Goal: Task Accomplishment & Management: Manage account settings

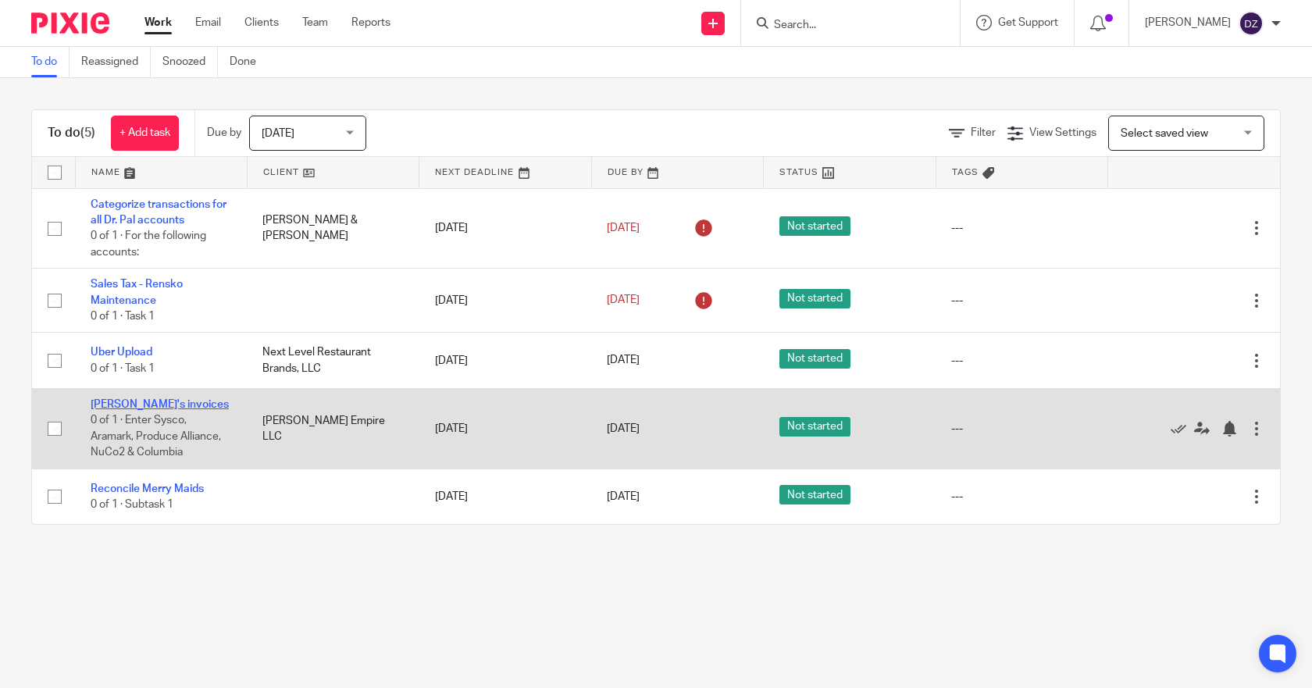
click at [133, 403] on link "[PERSON_NAME]'s invoices" at bounding box center [160, 404] width 138 height 11
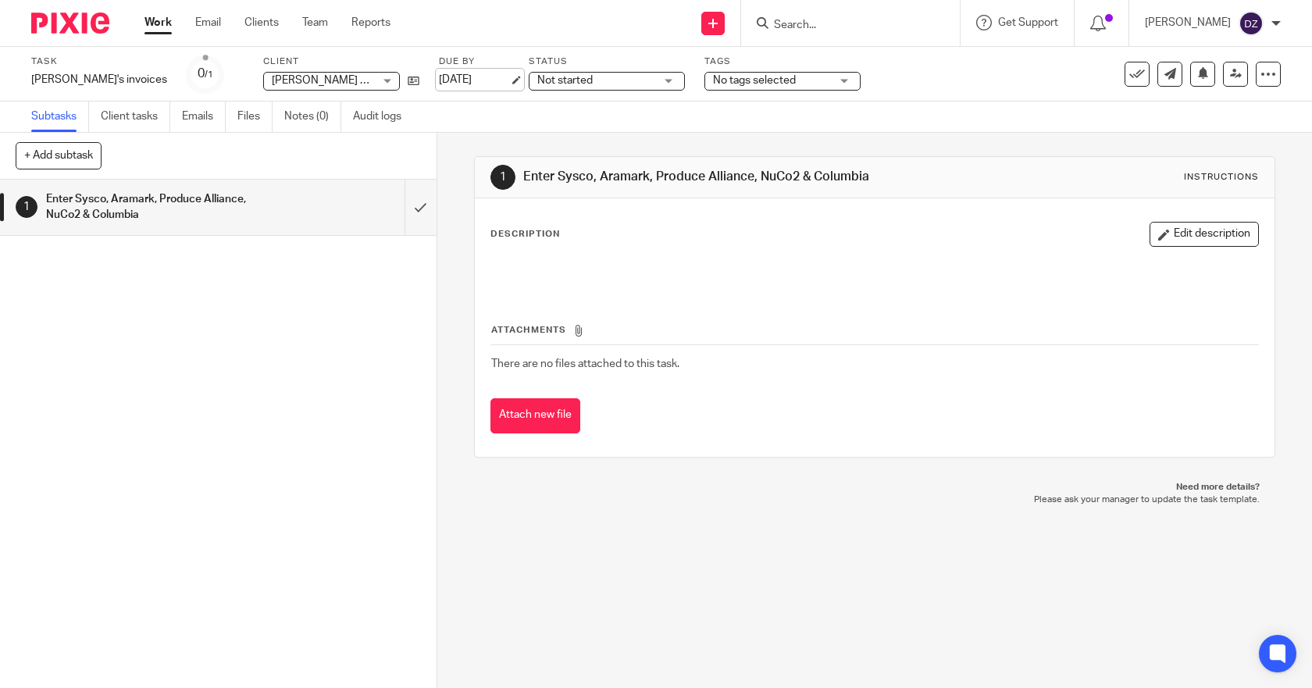
click at [439, 78] on link "[DATE]" at bounding box center [474, 80] width 70 height 16
click at [160, 27] on link "Work" at bounding box center [157, 23] width 27 height 16
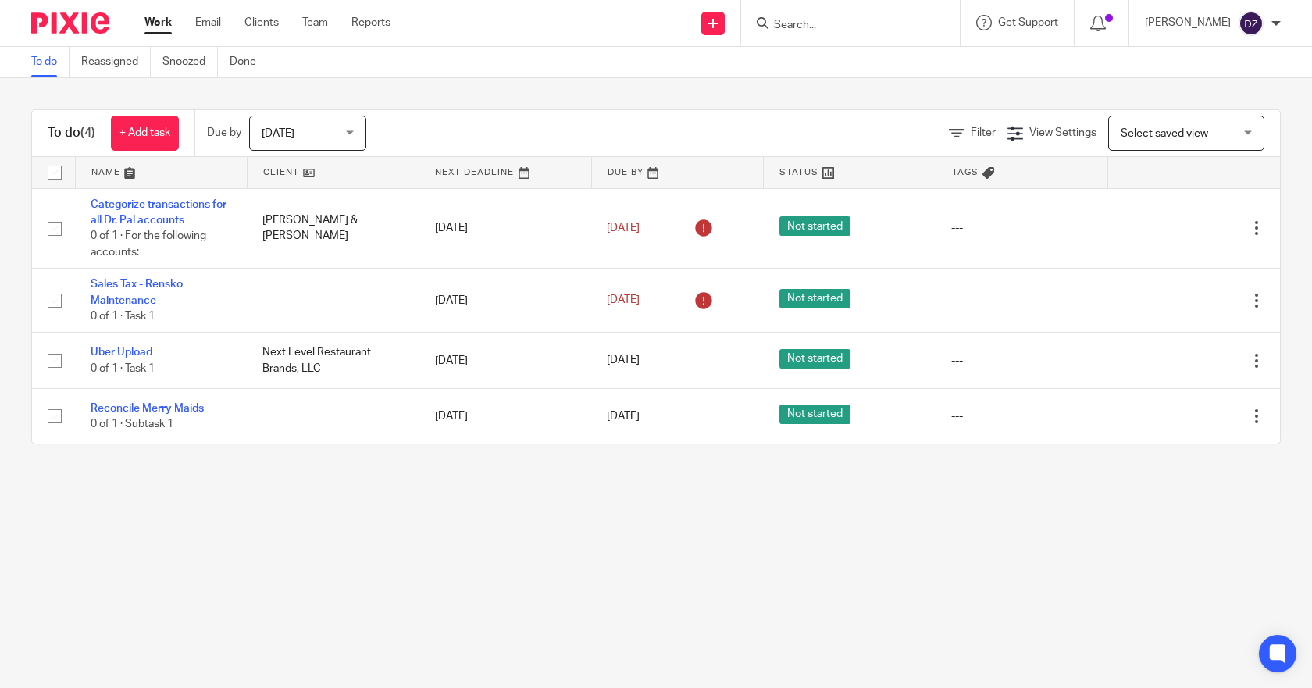
click at [344, 129] on span "Today" at bounding box center [303, 132] width 83 height 33
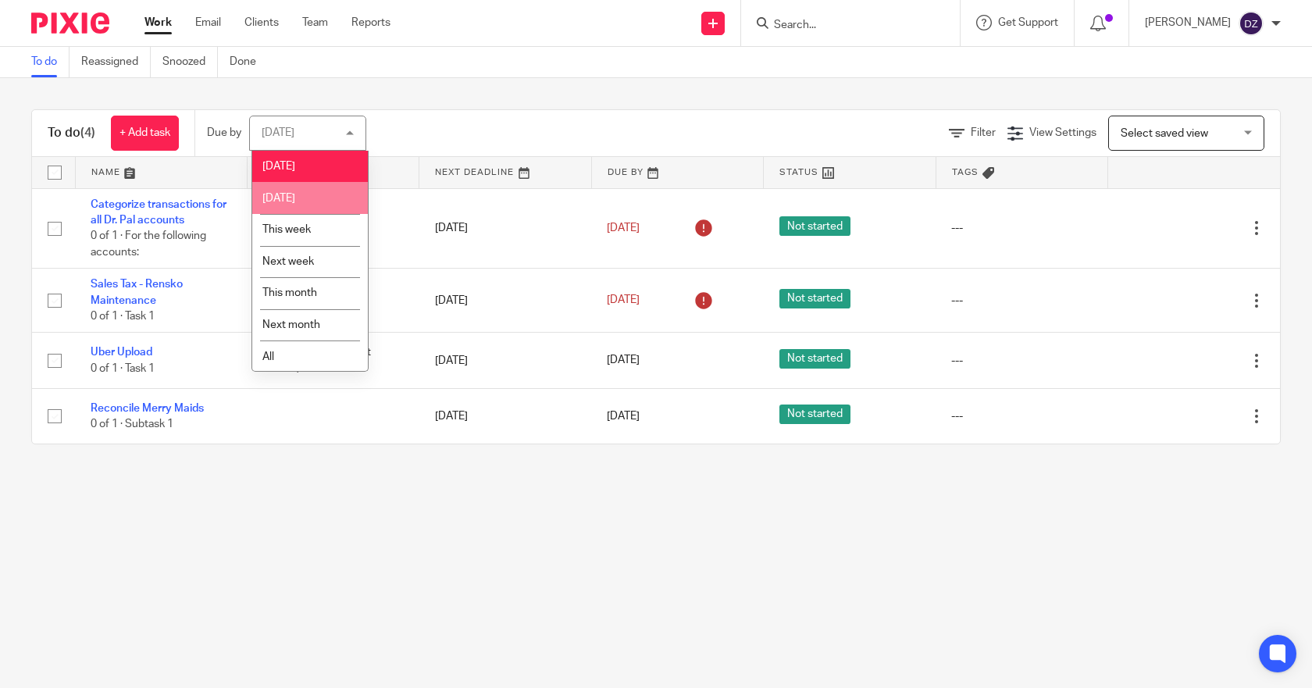
click at [288, 190] on li "Tomorrow" at bounding box center [310, 198] width 116 height 32
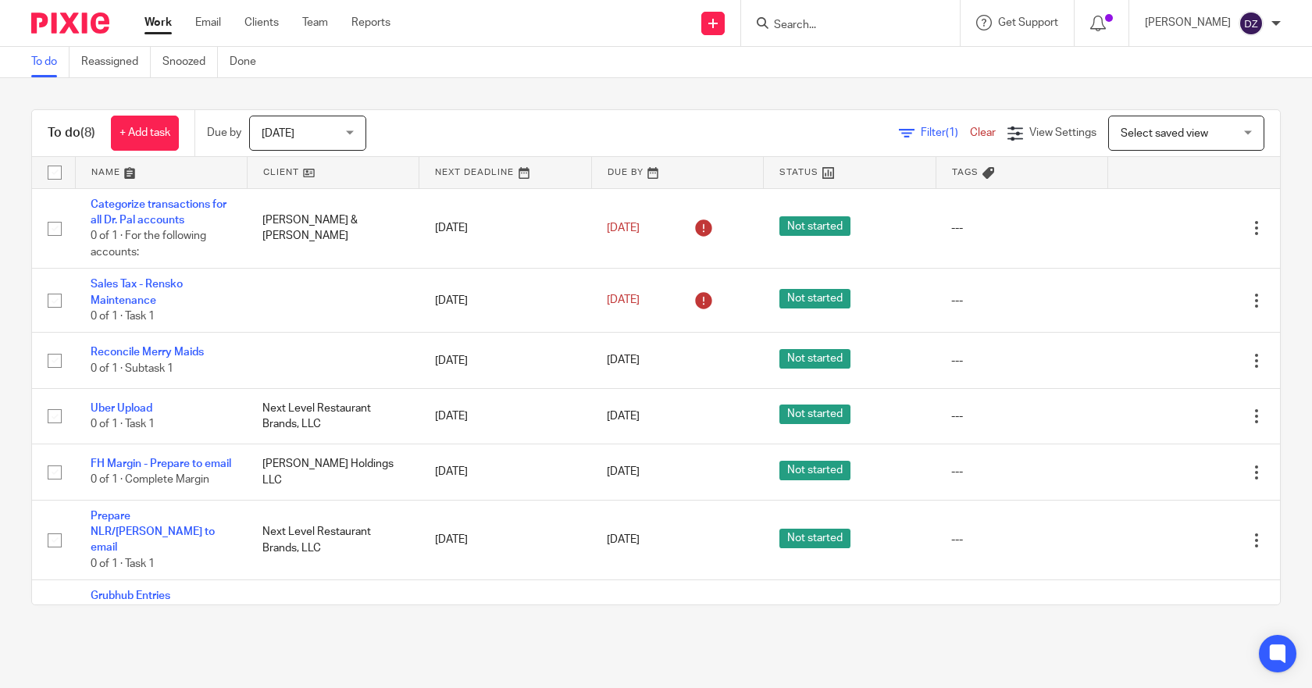
click at [351, 130] on div "[DATE] [DATE]" at bounding box center [307, 133] width 117 height 35
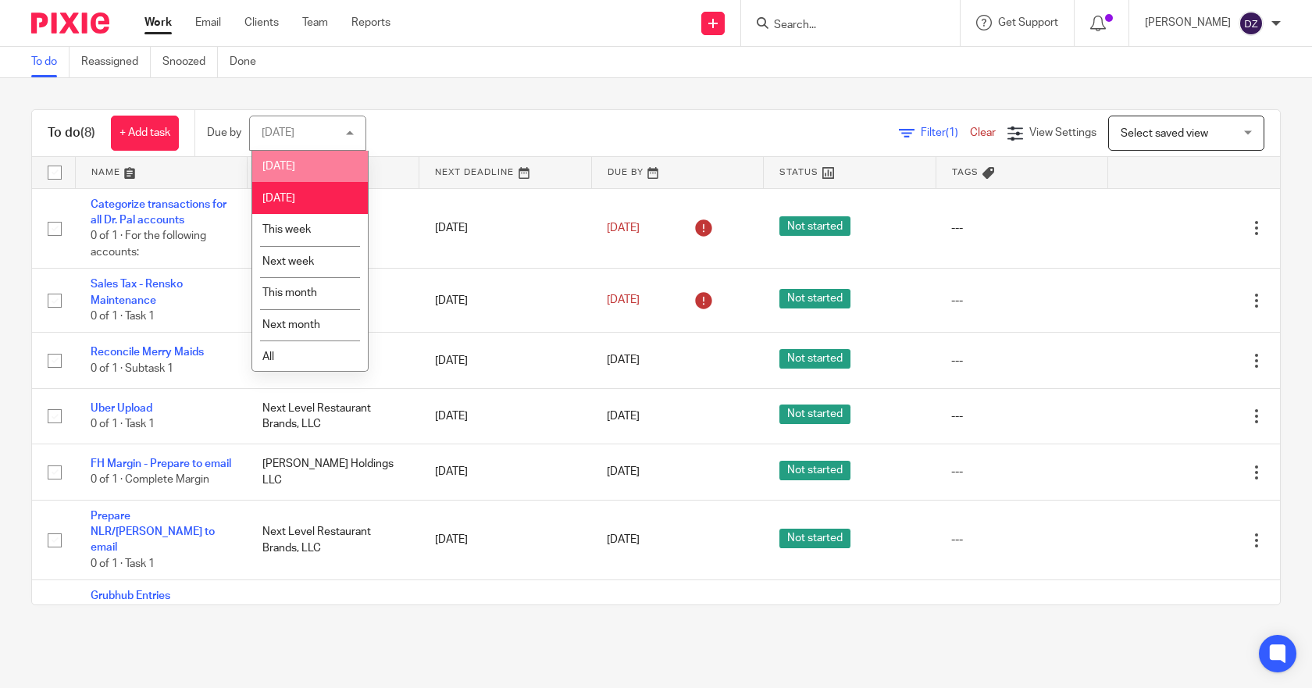
click at [284, 161] on span "[DATE]" at bounding box center [278, 166] width 33 height 11
